Goal: Task Accomplishment & Management: Manage account settings

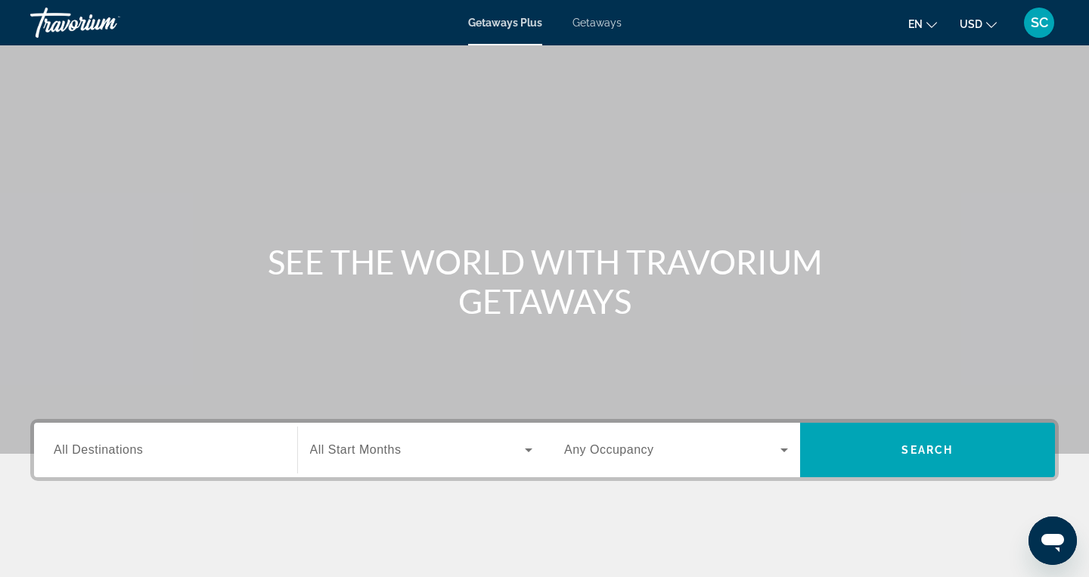
click at [1040, 27] on span "SC" at bounding box center [1039, 22] width 17 height 15
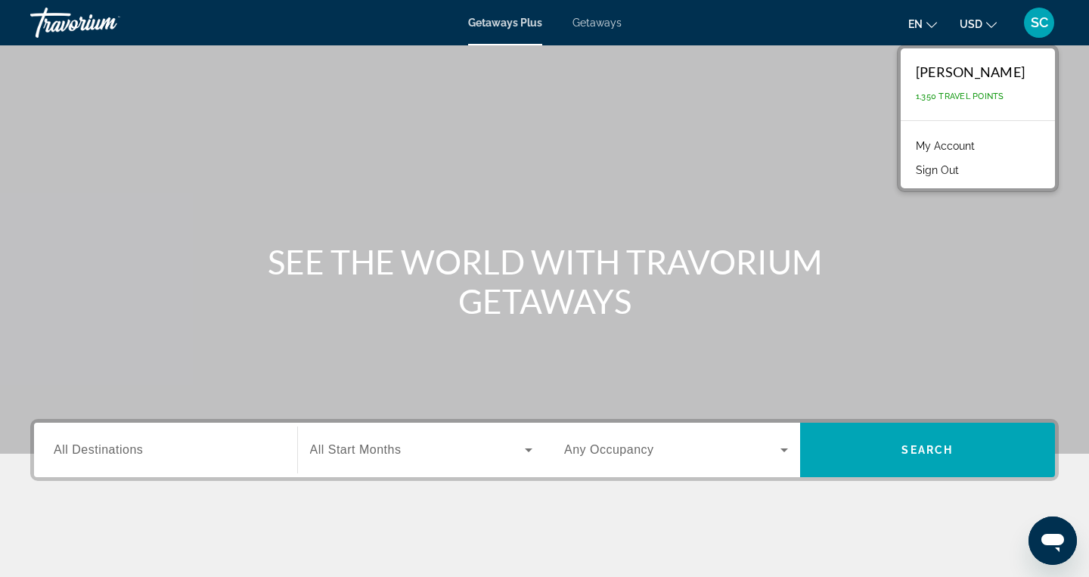
click at [956, 141] on link "My Account" at bounding box center [945, 146] width 74 height 20
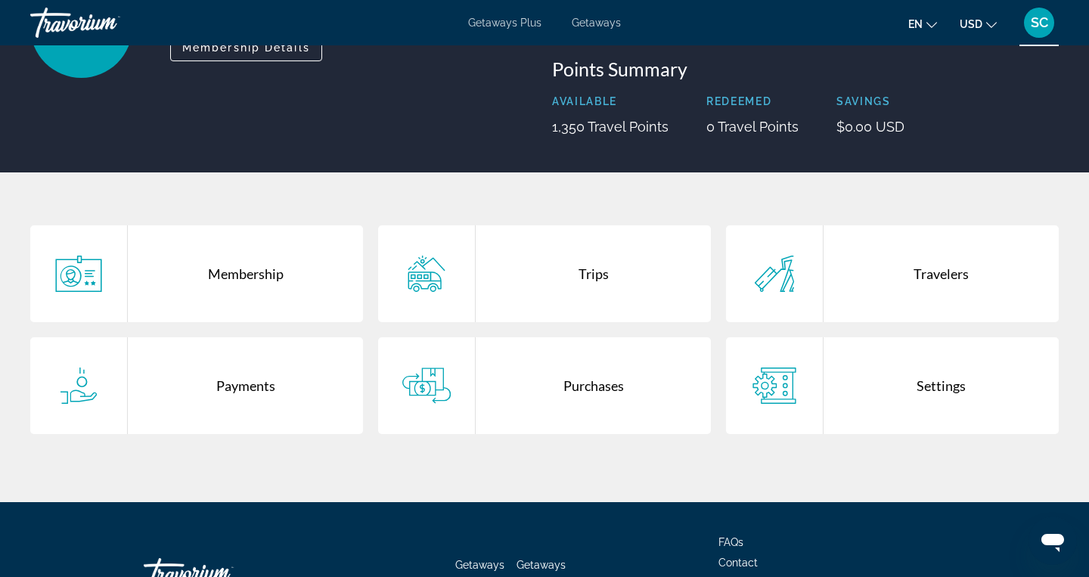
scroll to position [169, 0]
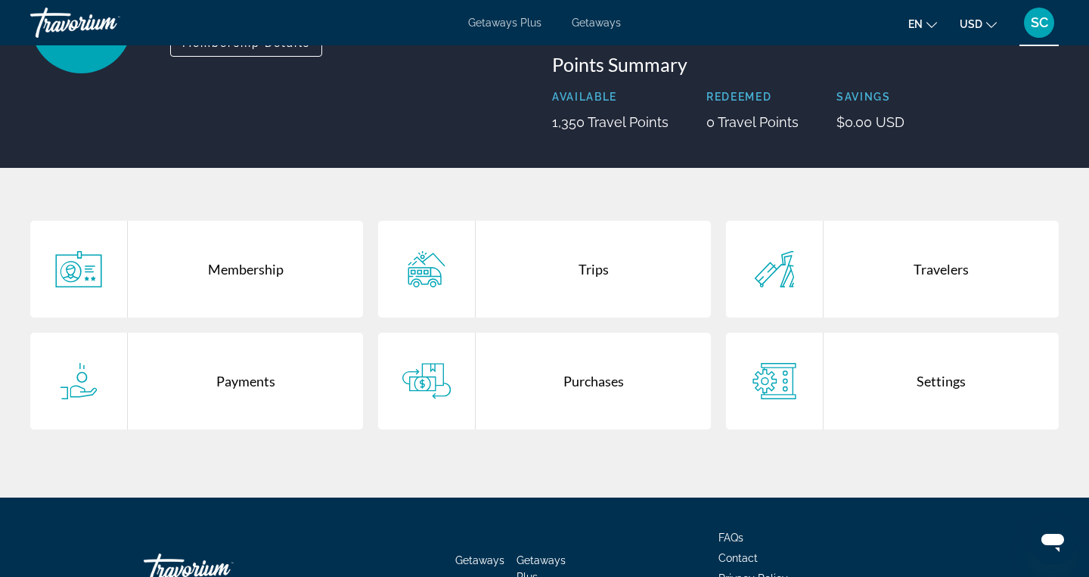
click at [926, 376] on div "Settings" at bounding box center [941, 381] width 235 height 97
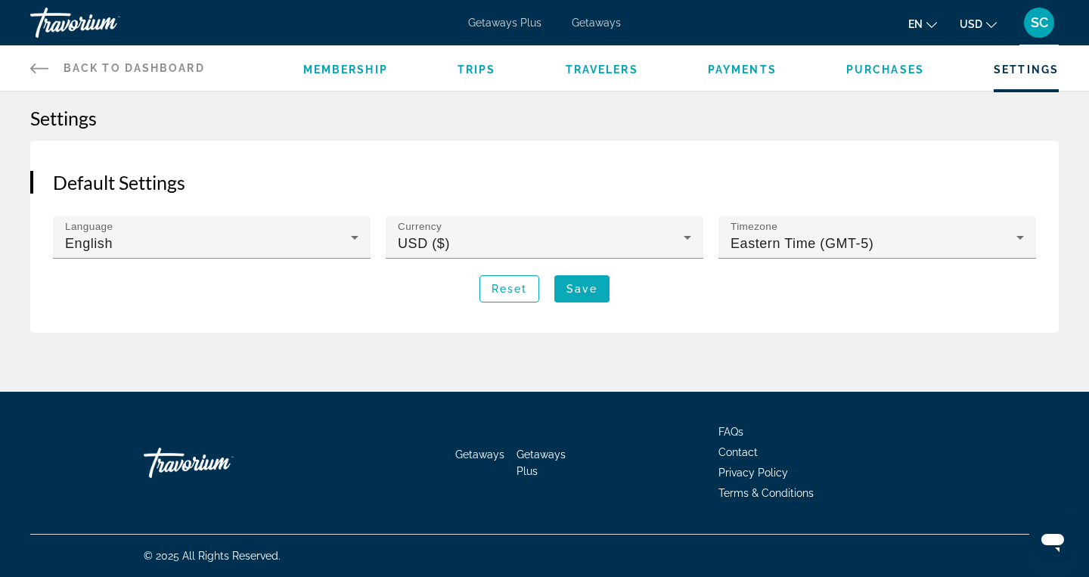
click at [588, 290] on span "Save" at bounding box center [582, 289] width 31 height 12
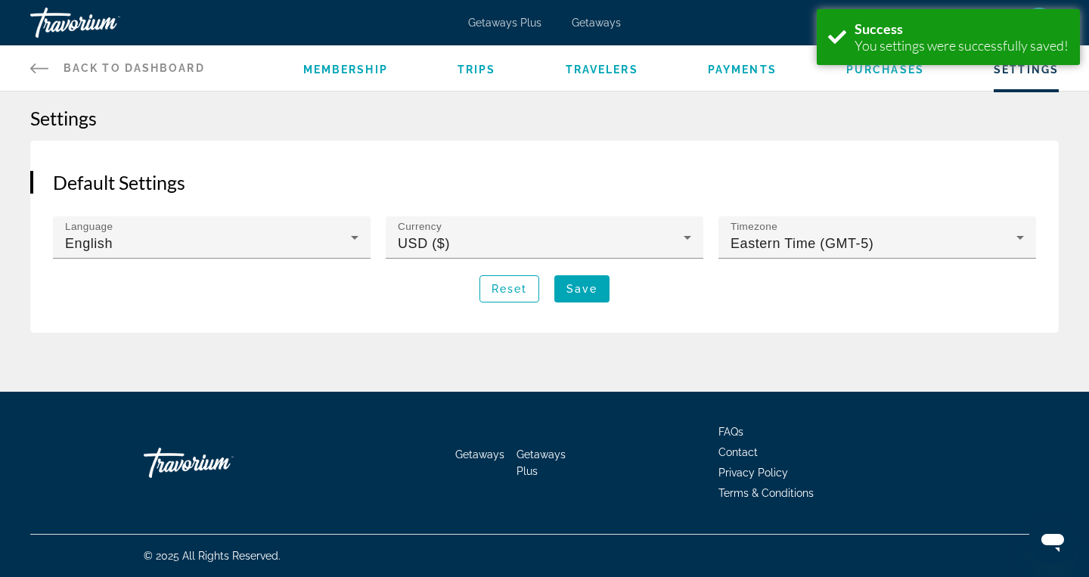
click at [614, 163] on div "Default Settings Language English Currency USD ($) Timezone Eastern Time (GMT-5…" at bounding box center [544, 237] width 1029 height 192
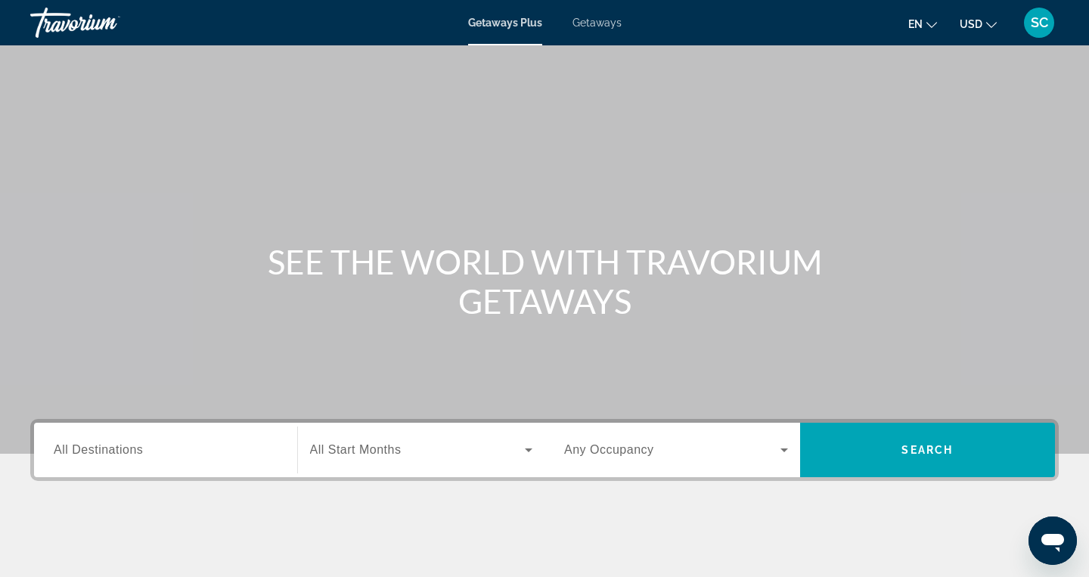
click at [985, 23] on button "USD USD ($) MXN (Mex$) CAD (Can$) GBP (£) EUR (€) AUD (A$) NZD (NZ$) CNY (CN¥)" at bounding box center [978, 24] width 37 height 22
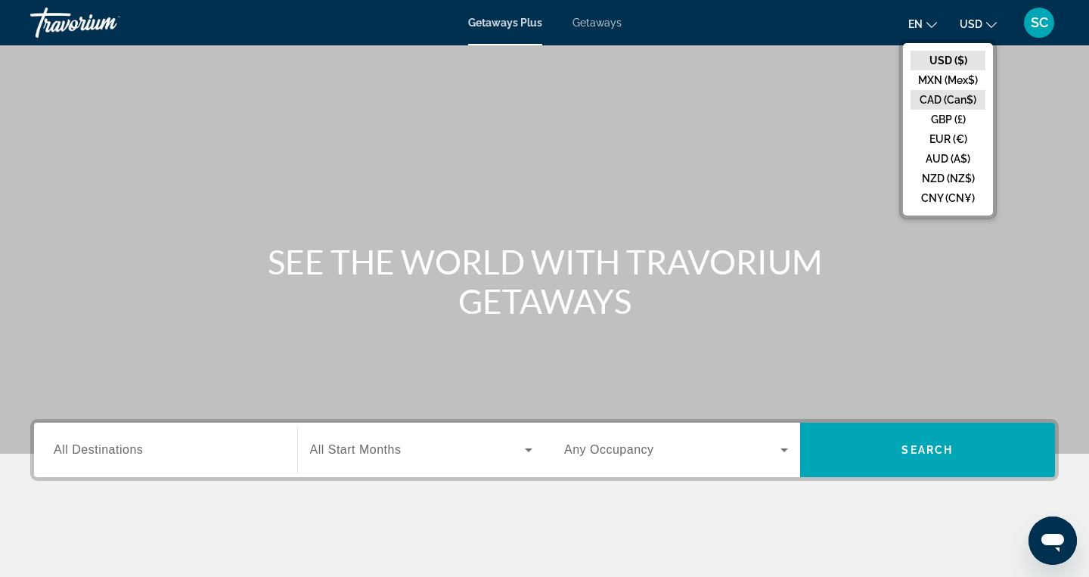
click at [953, 94] on button "CAD (Can$)" at bounding box center [948, 100] width 75 height 20
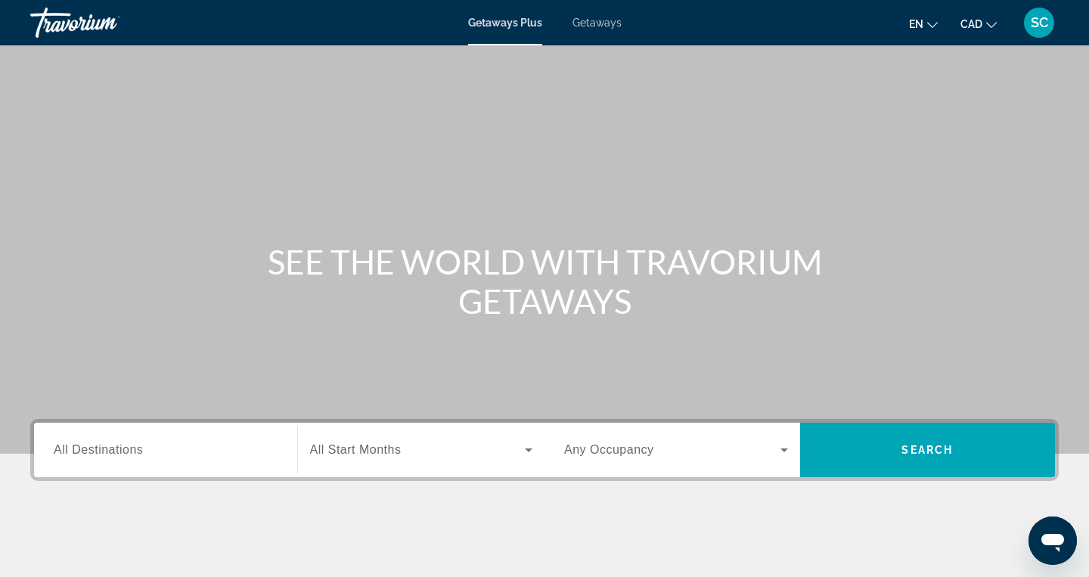
click at [1041, 23] on span "SC" at bounding box center [1039, 22] width 17 height 15
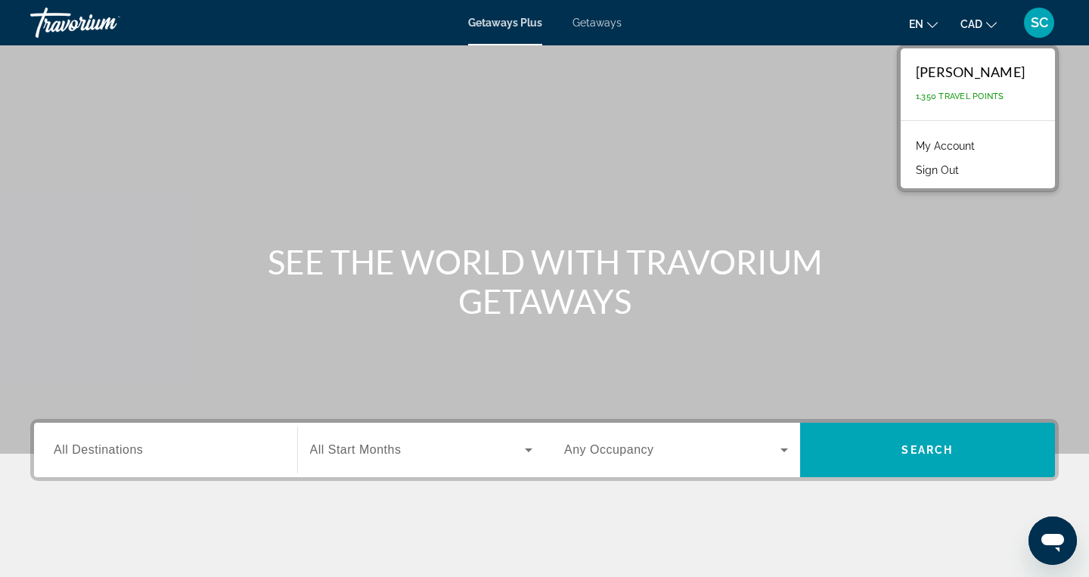
click at [971, 145] on link "My Account" at bounding box center [945, 146] width 74 height 20
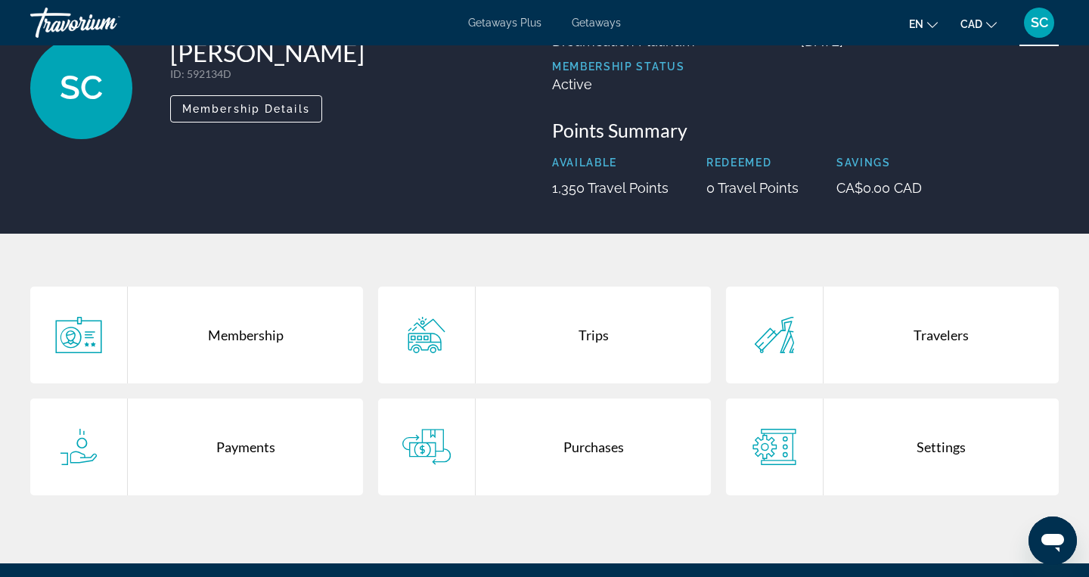
scroll to position [104, 0]
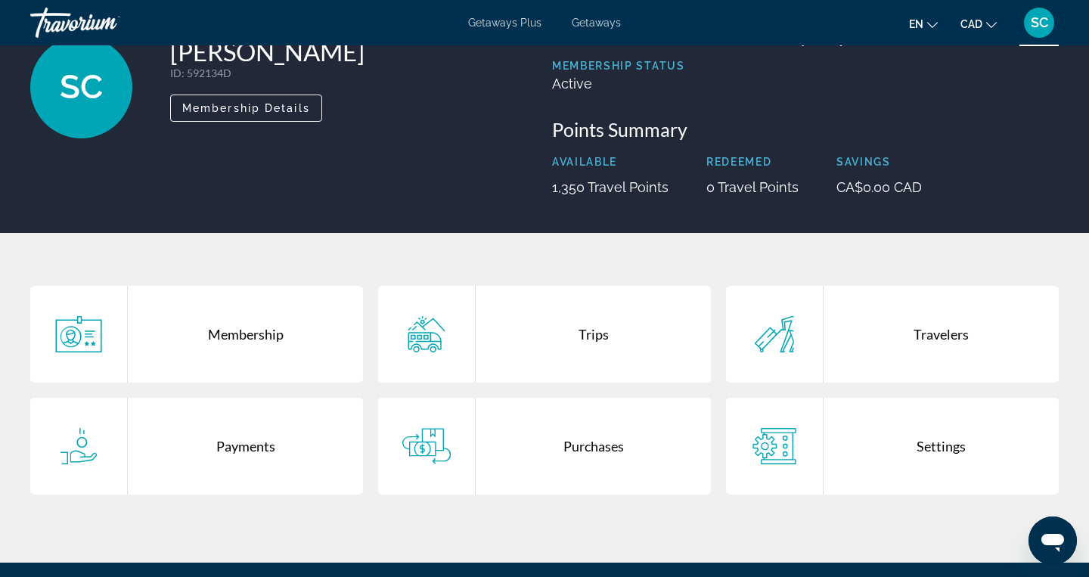
click at [914, 443] on div "Settings" at bounding box center [941, 446] width 235 height 97
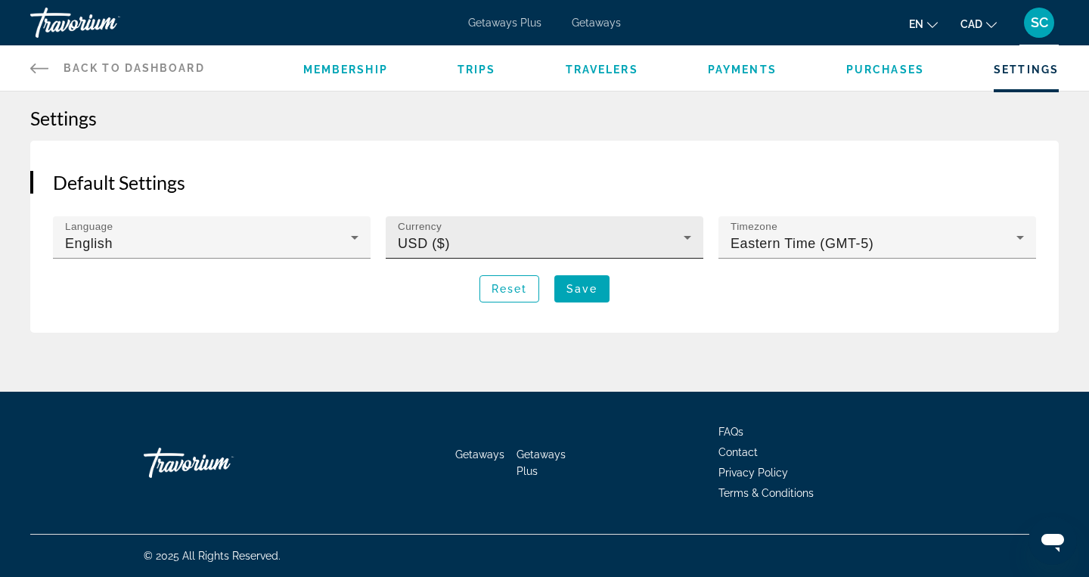
click at [681, 237] on icon "Main content" at bounding box center [687, 237] width 18 height 18
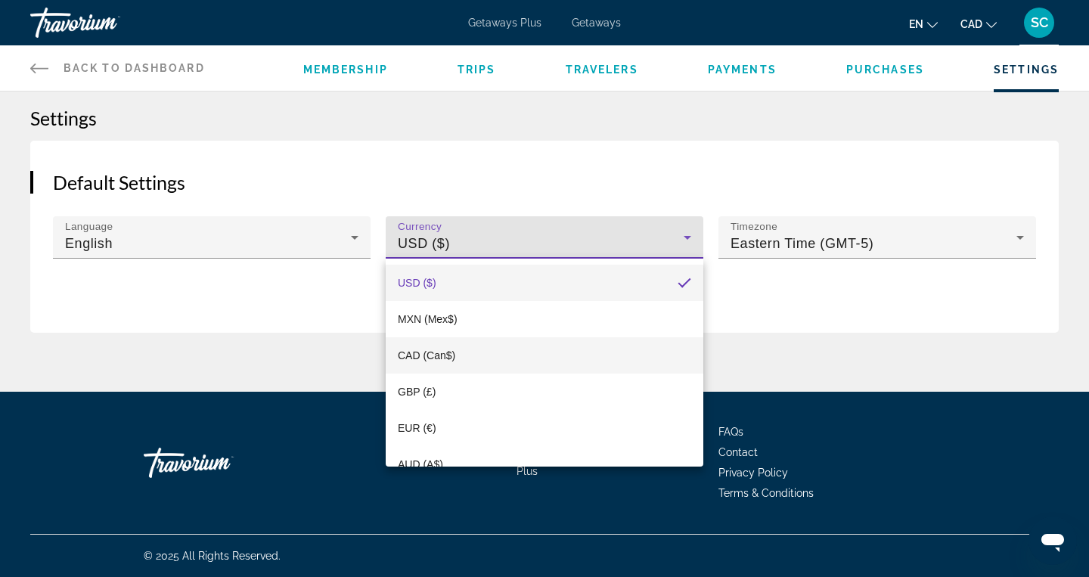
click at [517, 346] on mat-option "CAD (Can$)" at bounding box center [545, 355] width 318 height 36
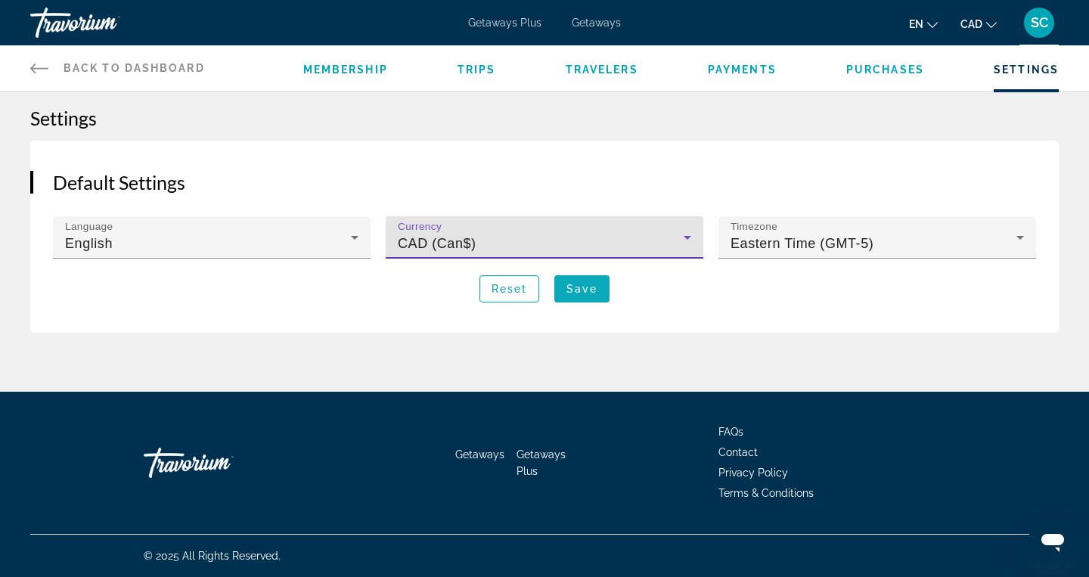
click at [583, 284] on span "Save" at bounding box center [582, 289] width 31 height 12
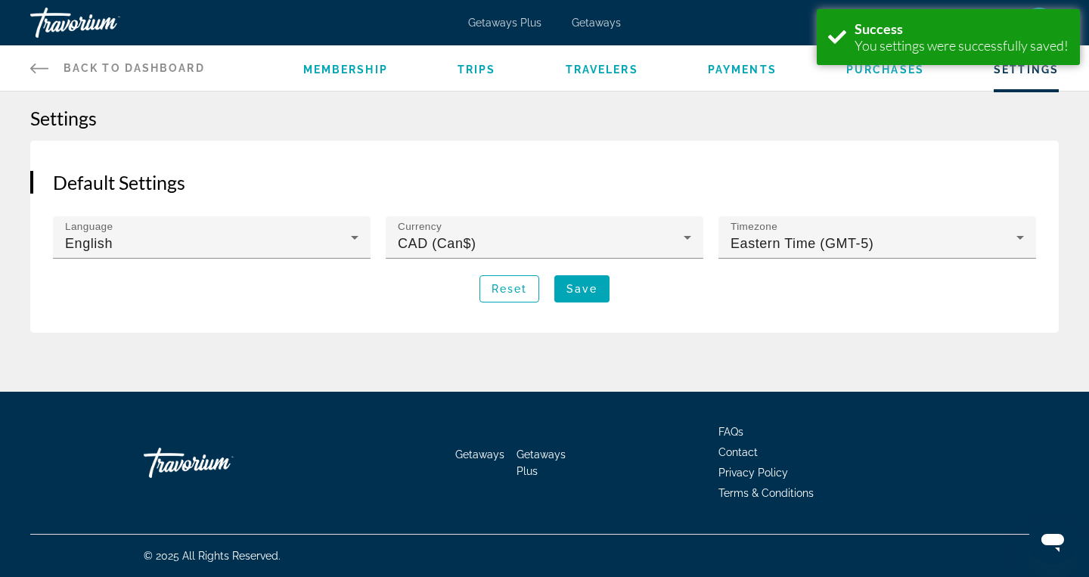
click at [163, 68] on span "Back to Dashboard" at bounding box center [134, 68] width 141 height 12
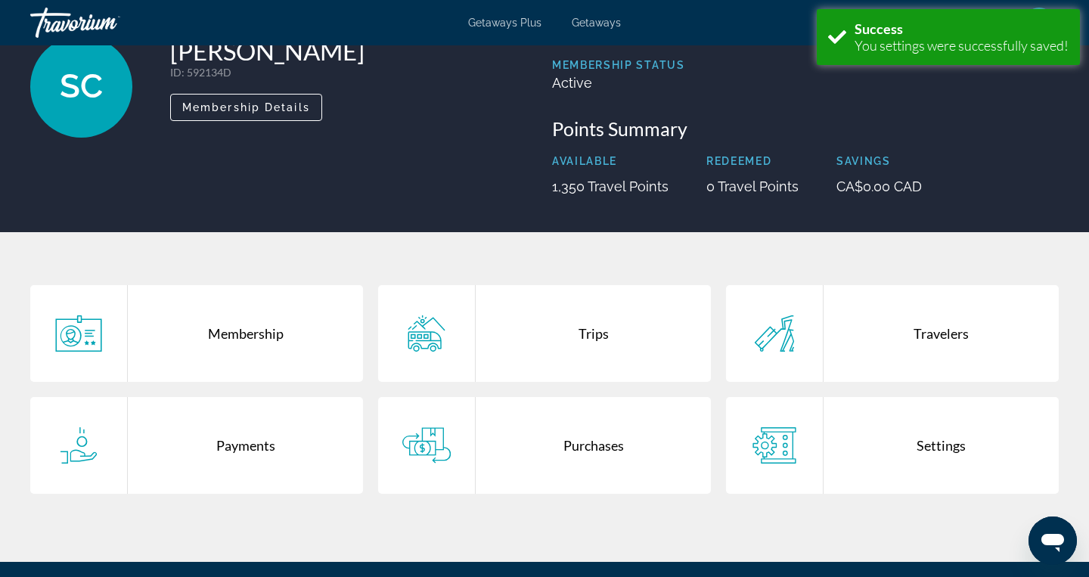
scroll to position [106, 0]
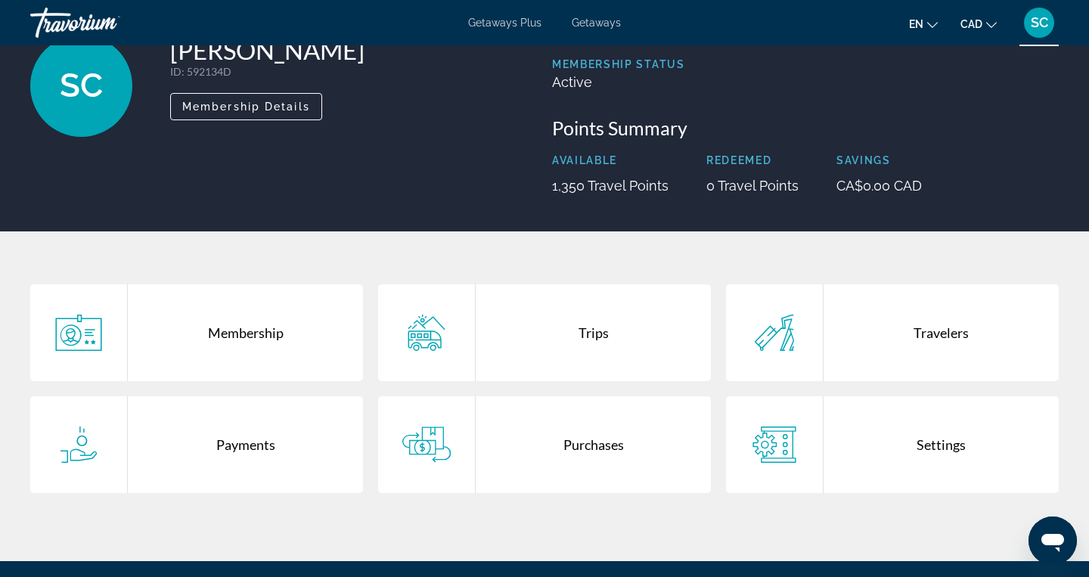
click at [256, 441] on div "Payments" at bounding box center [245, 444] width 235 height 97
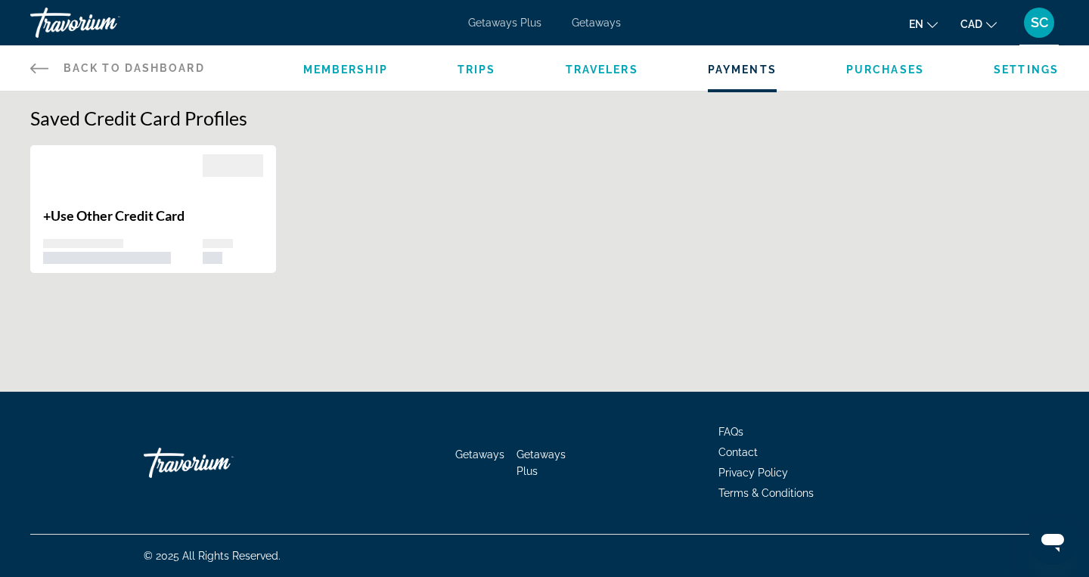
click at [110, 70] on span "Back to Dashboard" at bounding box center [134, 68] width 141 height 12
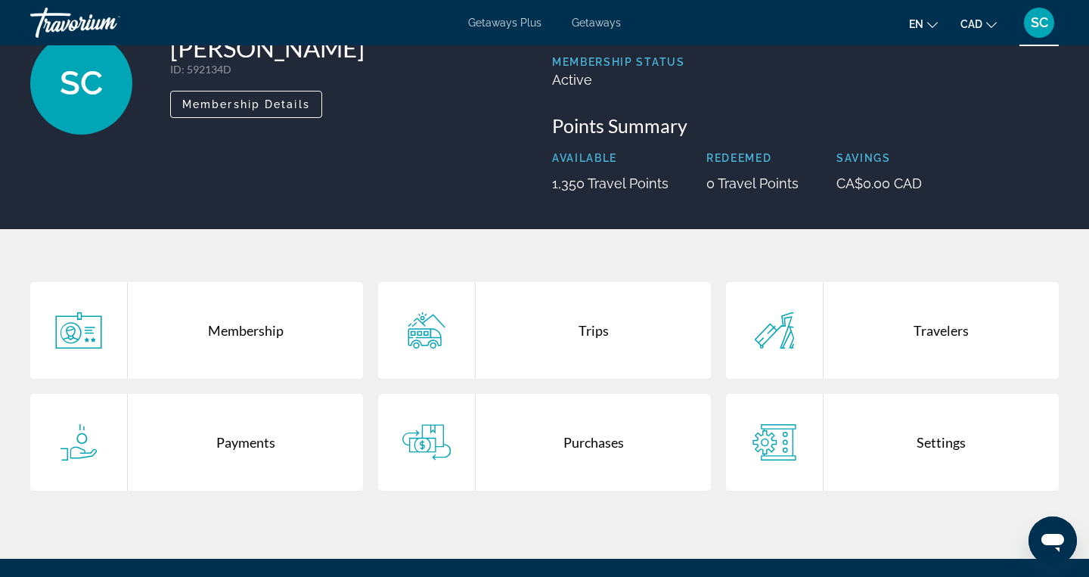
scroll to position [118, 0]
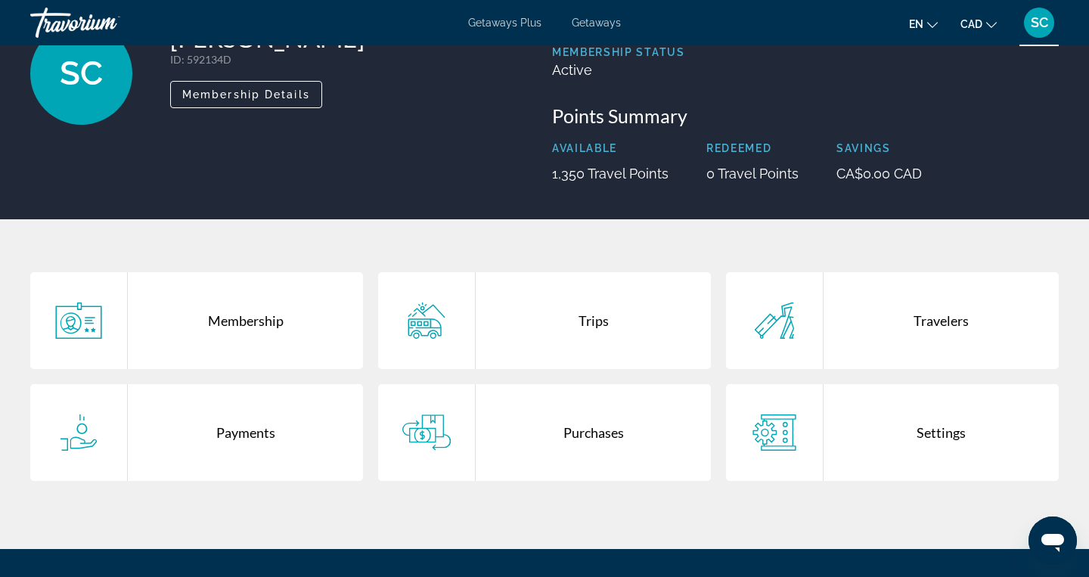
click at [172, 318] on div "Membership" at bounding box center [245, 320] width 235 height 97
